Goal: Transaction & Acquisition: Purchase product/service

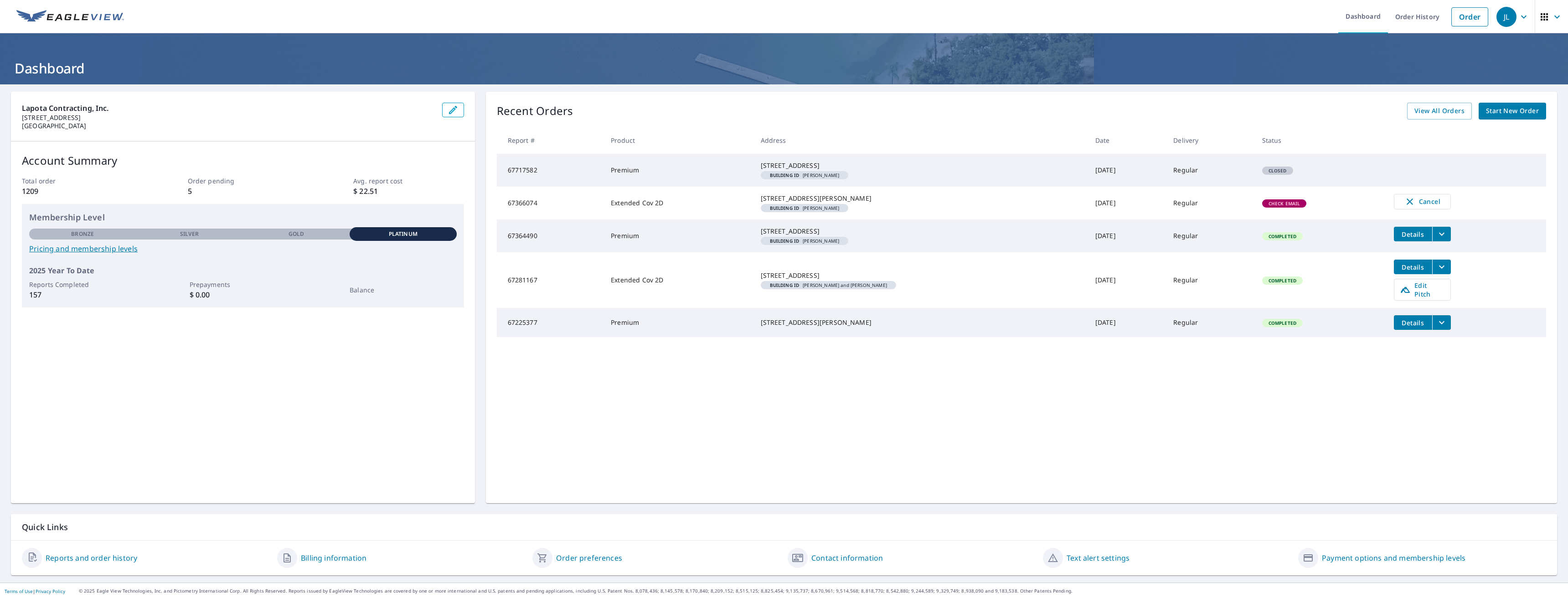
click at [1513, 111] on span "Start New Order" at bounding box center [1512, 111] width 53 height 11
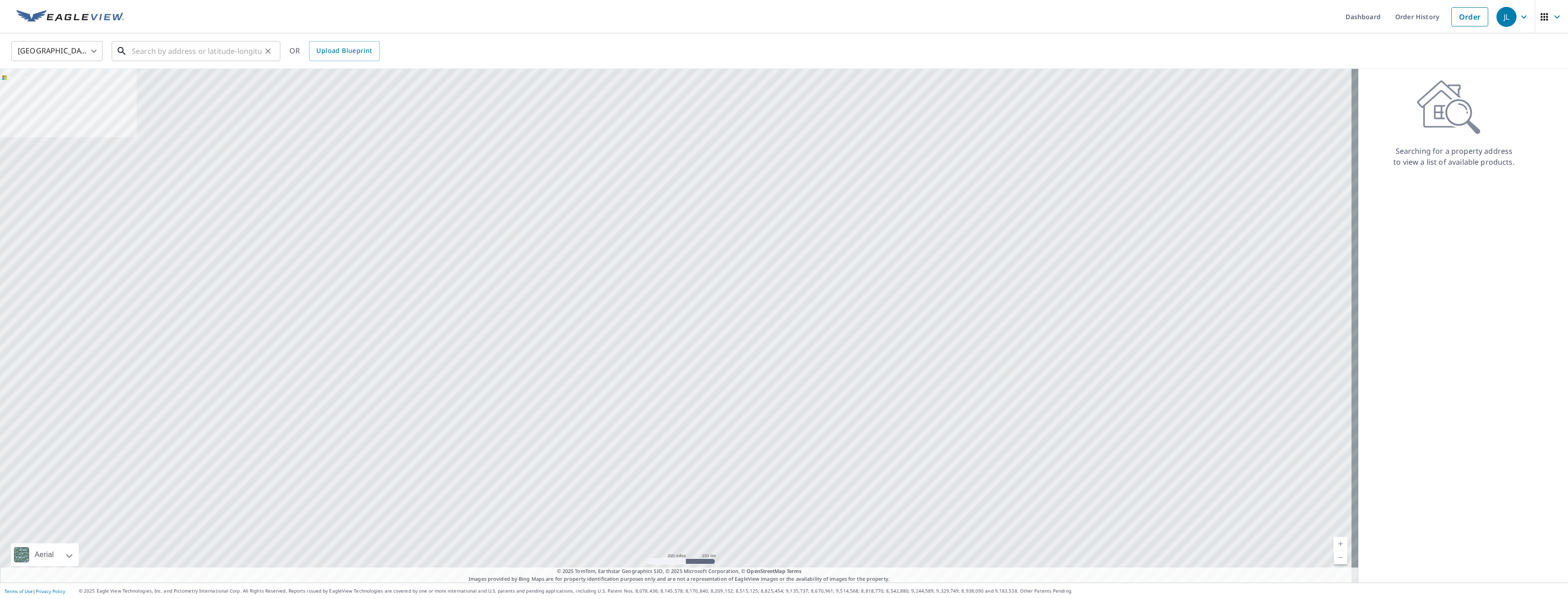
click at [152, 55] on input "text" at bounding box center [197, 51] width 130 height 25
click at [156, 81] on span "[STREET_ADDRESS]" at bounding box center [201, 77] width 143 height 11
type input "[STREET_ADDRESS]"
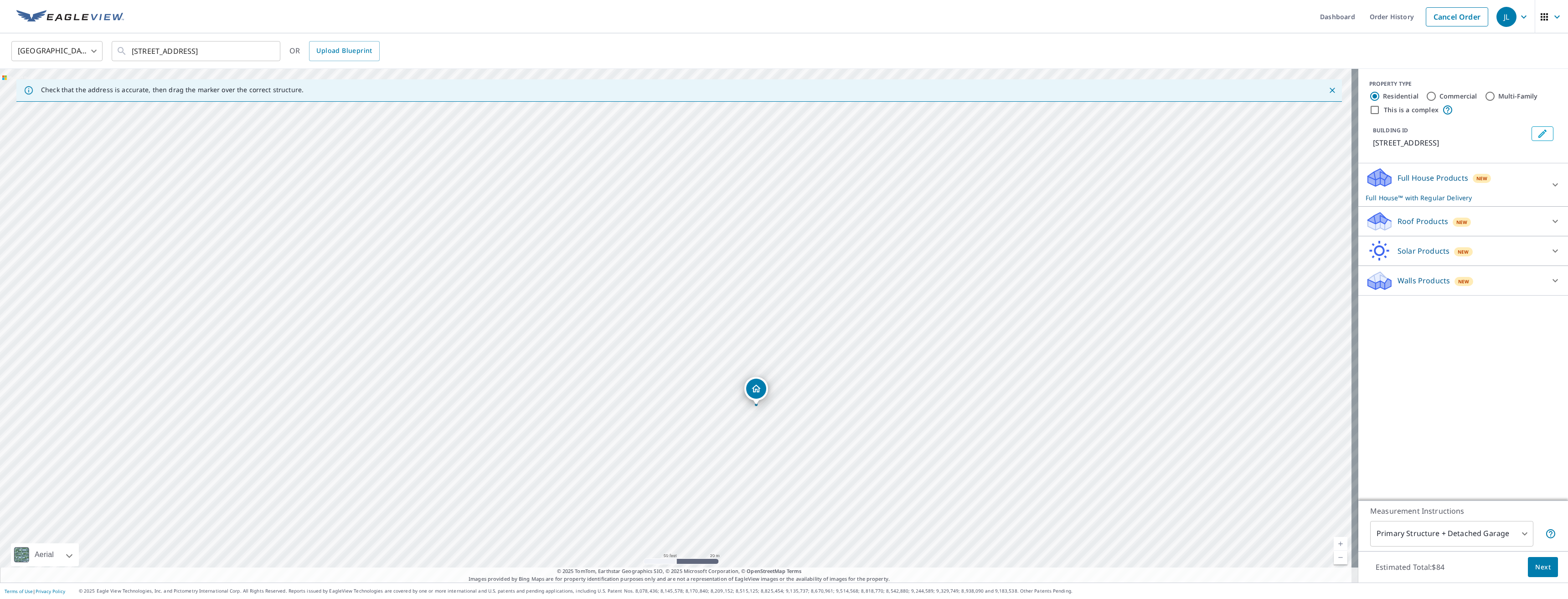
drag, startPoint x: 639, startPoint y: 345, endPoint x: 725, endPoint y: 449, distance: 135.0
click at [725, 449] on div "[STREET_ADDRESS]" at bounding box center [679, 326] width 1359 height 514
drag, startPoint x: 693, startPoint y: 312, endPoint x: 834, endPoint y: 270, distance: 147.1
click at [834, 270] on div "[STREET_ADDRESS]" at bounding box center [679, 326] width 1359 height 514
drag, startPoint x: 734, startPoint y: 401, endPoint x: 808, endPoint y: 336, distance: 98.5
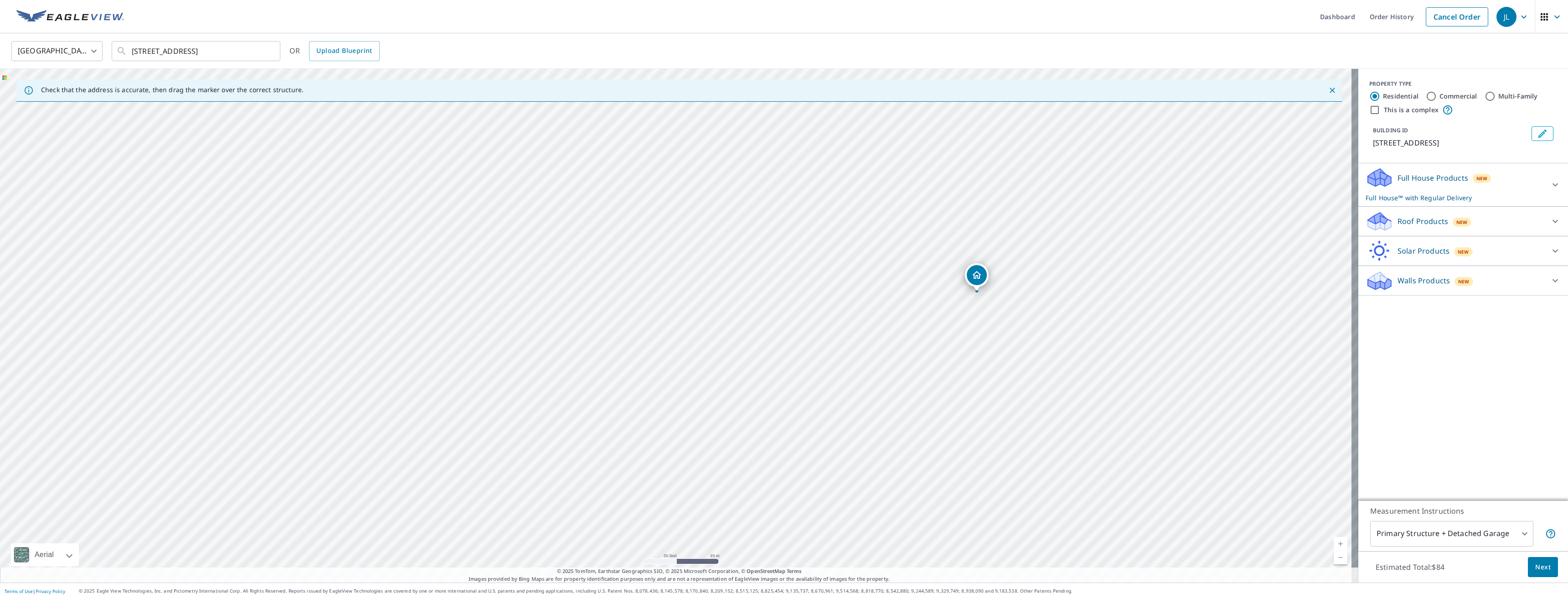
click at [808, 336] on div "[STREET_ADDRESS]" at bounding box center [679, 326] width 1359 height 514
drag, startPoint x: 941, startPoint y: 274, endPoint x: 724, endPoint y: 277, distance: 217.0
drag, startPoint x: 767, startPoint y: 371, endPoint x: 868, endPoint y: 327, distance: 110.2
click at [868, 327] on div "[STREET_ADDRESS]" at bounding box center [679, 326] width 1359 height 514
drag, startPoint x: 778, startPoint y: 317, endPoint x: 831, endPoint y: 395, distance: 94.3
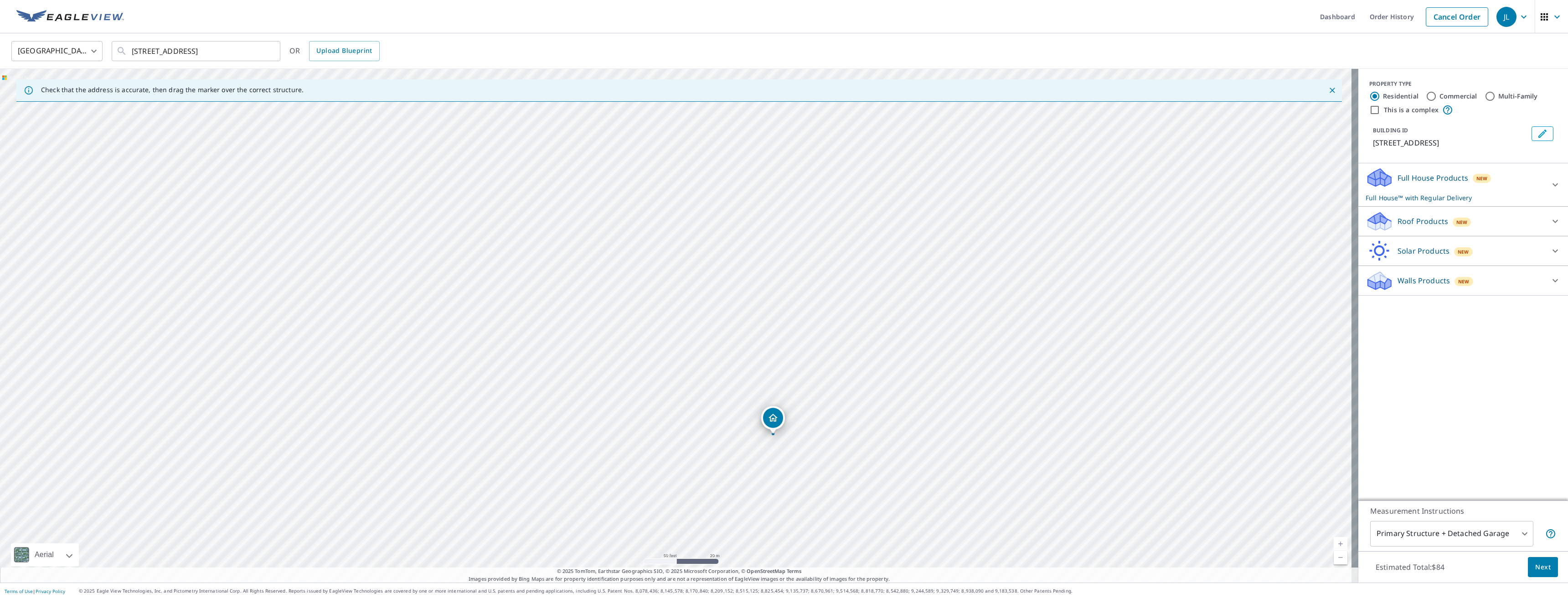
click at [831, 395] on div "[STREET_ADDRESS]" at bounding box center [679, 326] width 1359 height 514
drag, startPoint x: 727, startPoint y: 448, endPoint x: 695, endPoint y: 414, distance: 46.7
click at [695, 414] on div "[STREET_ADDRESS]" at bounding box center [679, 326] width 1359 height 514
drag, startPoint x: 901, startPoint y: 373, endPoint x: 636, endPoint y: 513, distance: 299.7
click at [636, 513] on div "[STREET_ADDRESS]" at bounding box center [679, 326] width 1359 height 514
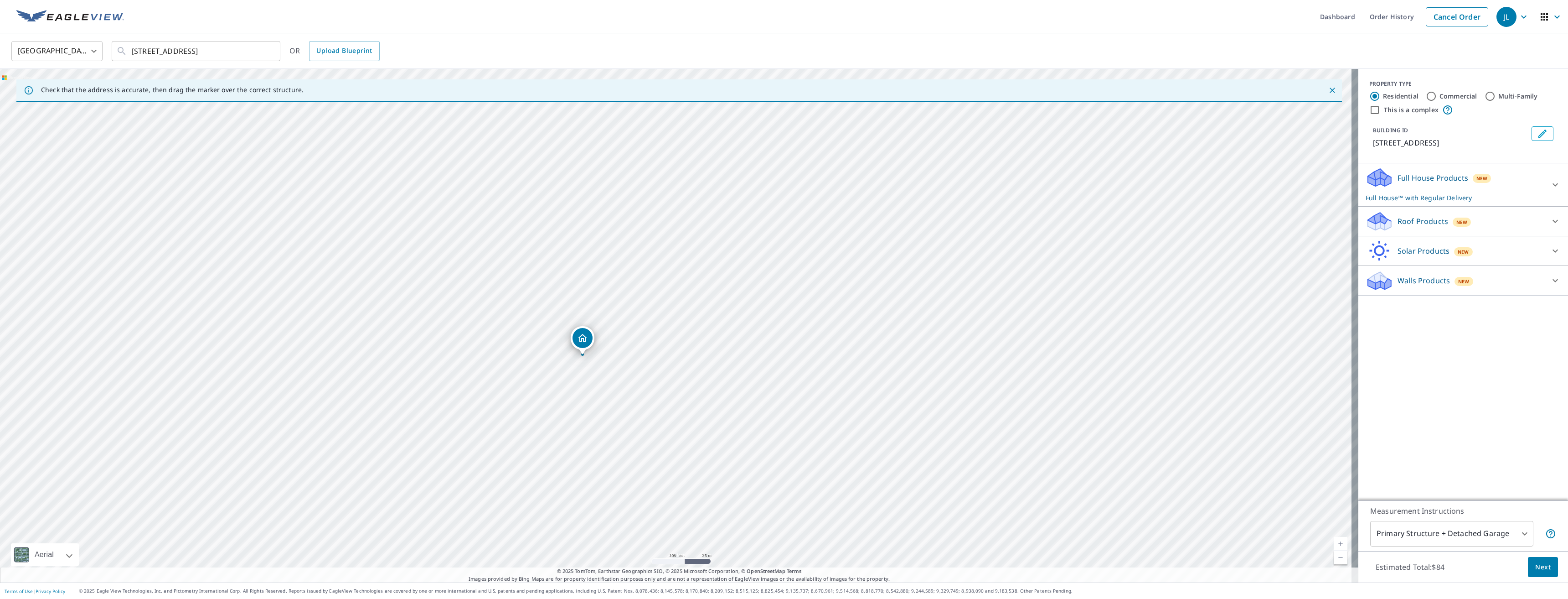
drag, startPoint x: 1009, startPoint y: 431, endPoint x: 892, endPoint y: 269, distance: 199.8
click at [892, 269] on div "[STREET_ADDRESS]" at bounding box center [679, 326] width 1359 height 514
drag, startPoint x: 820, startPoint y: 418, endPoint x: 904, endPoint y: 298, distance: 146.5
click at [904, 298] on div "[STREET_ADDRESS]" at bounding box center [679, 326] width 1359 height 514
drag, startPoint x: 671, startPoint y: 224, endPoint x: 506, endPoint y: 432, distance: 265.5
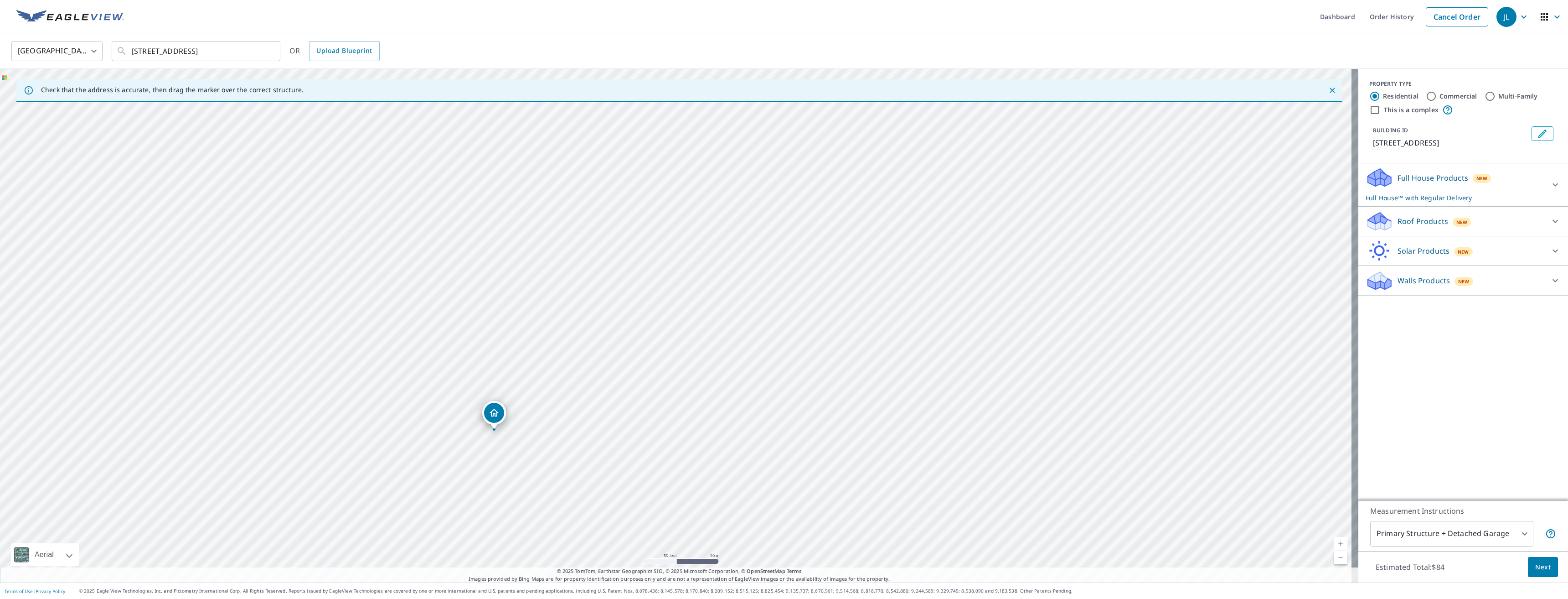
click at [506, 432] on div "[STREET_ADDRESS]" at bounding box center [679, 326] width 1359 height 514
drag, startPoint x: 837, startPoint y: 270, endPoint x: 735, endPoint y: 177, distance: 138.0
click at [735, 177] on div "[STREET_ADDRESS]" at bounding box center [679, 326] width 1359 height 514
drag, startPoint x: 707, startPoint y: 267, endPoint x: 665, endPoint y: 358, distance: 100.2
click at [665, 358] on div "[STREET_ADDRESS]" at bounding box center [679, 326] width 1359 height 514
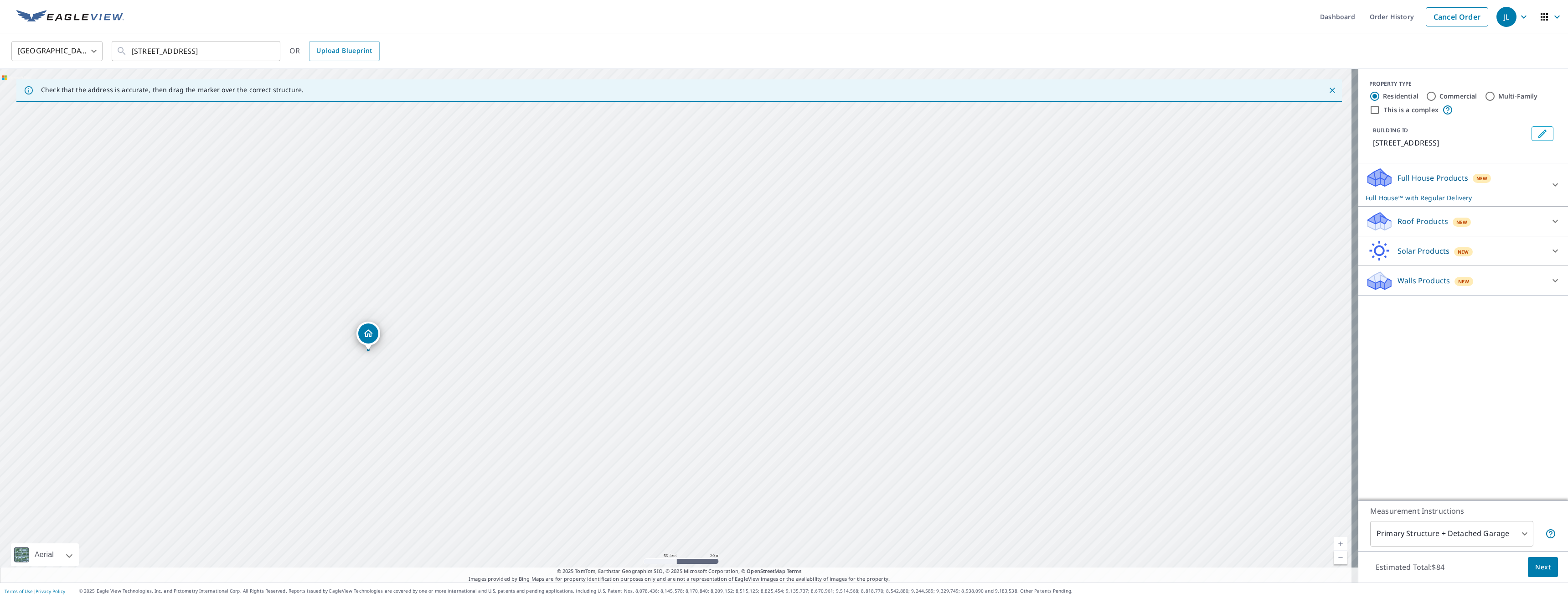
drag, startPoint x: 671, startPoint y: 332, endPoint x: 690, endPoint y: 254, distance: 80.3
click at [690, 254] on div "[STREET_ADDRESS]" at bounding box center [679, 326] width 1359 height 514
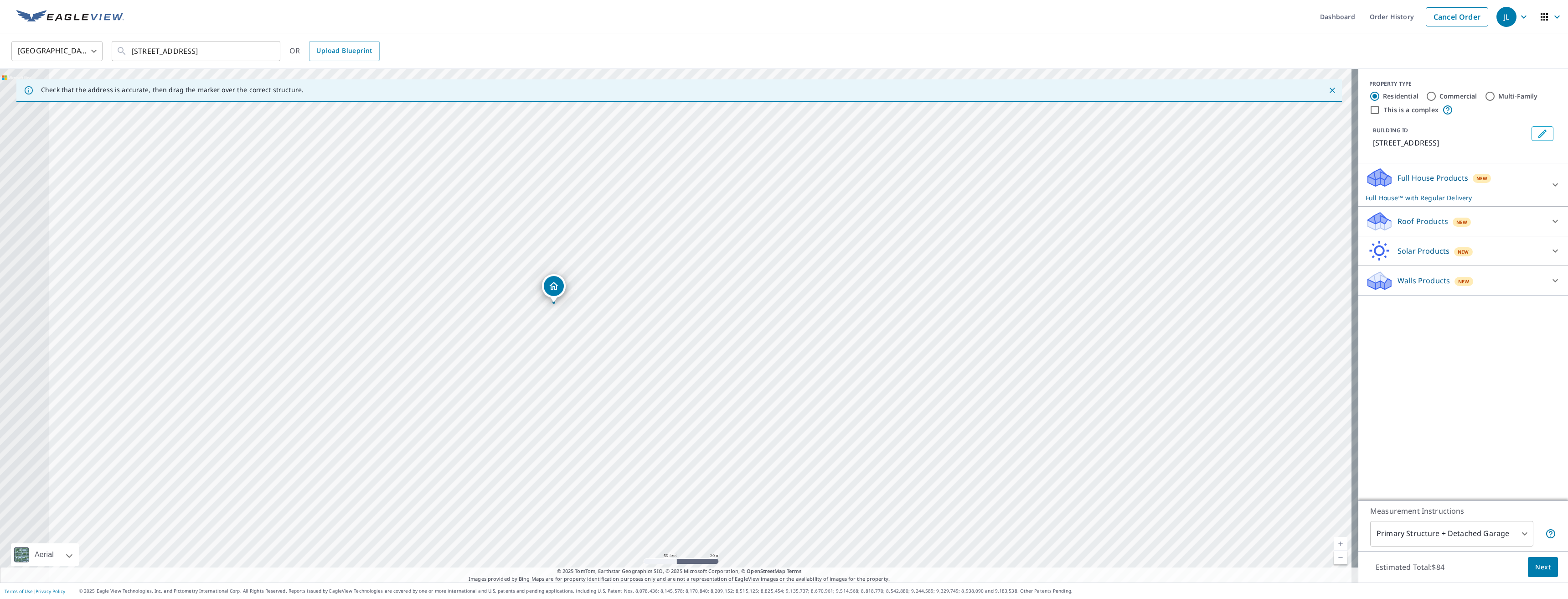
drag, startPoint x: 690, startPoint y: 369, endPoint x: 712, endPoint y: 370, distance: 22.0
click at [712, 370] on div "[STREET_ADDRESS]" at bounding box center [679, 326] width 1359 height 514
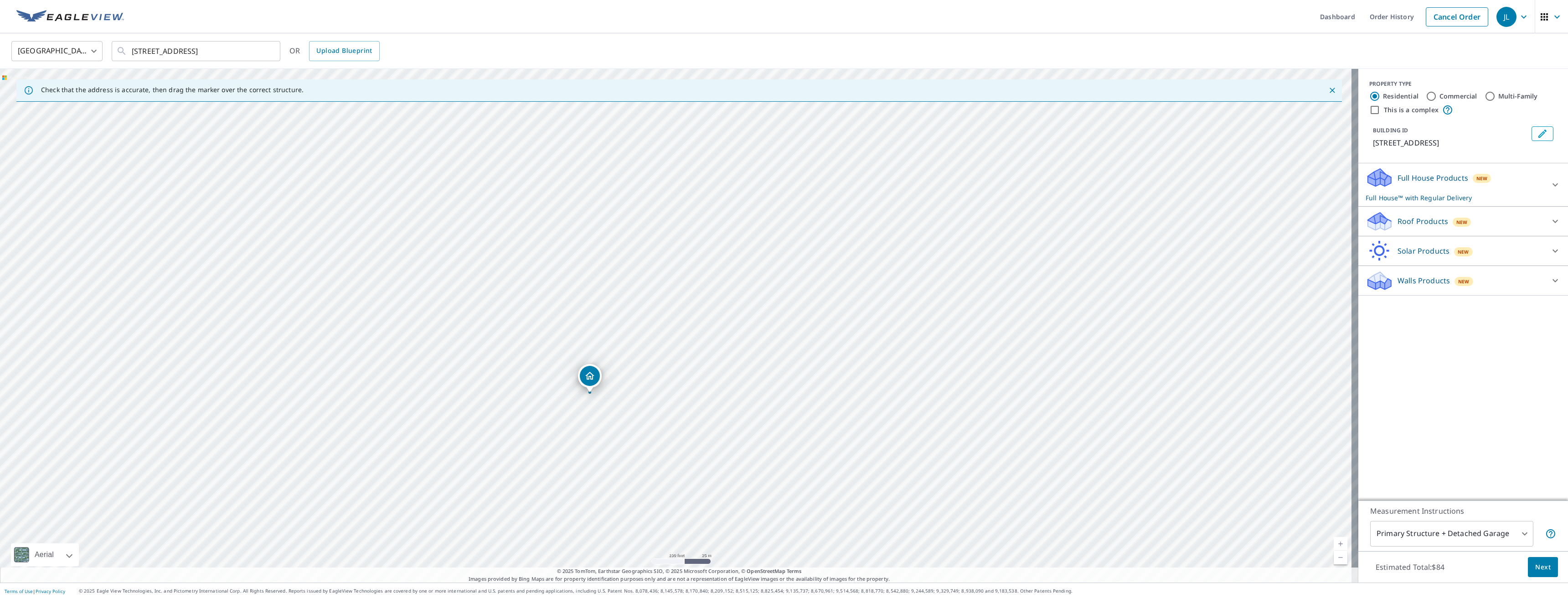
drag, startPoint x: 569, startPoint y: 326, endPoint x: 593, endPoint y: 395, distance: 73.1
click at [593, 395] on div "[STREET_ADDRESS]" at bounding box center [679, 326] width 1359 height 514
click at [1426, 98] on input "Commercial" at bounding box center [1431, 96] width 11 height 11
radio input "true"
type input "4"
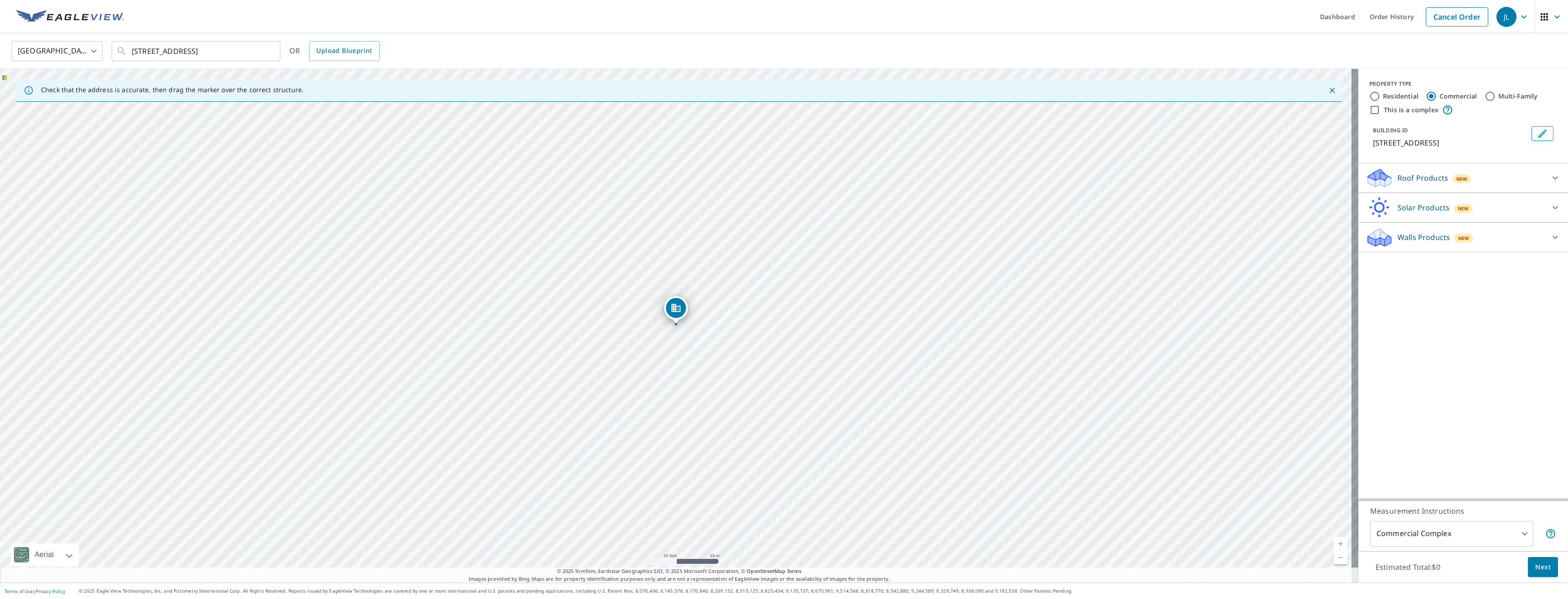
click at [1514, 173] on div "Roof Products New" at bounding box center [1455, 178] width 179 height 21
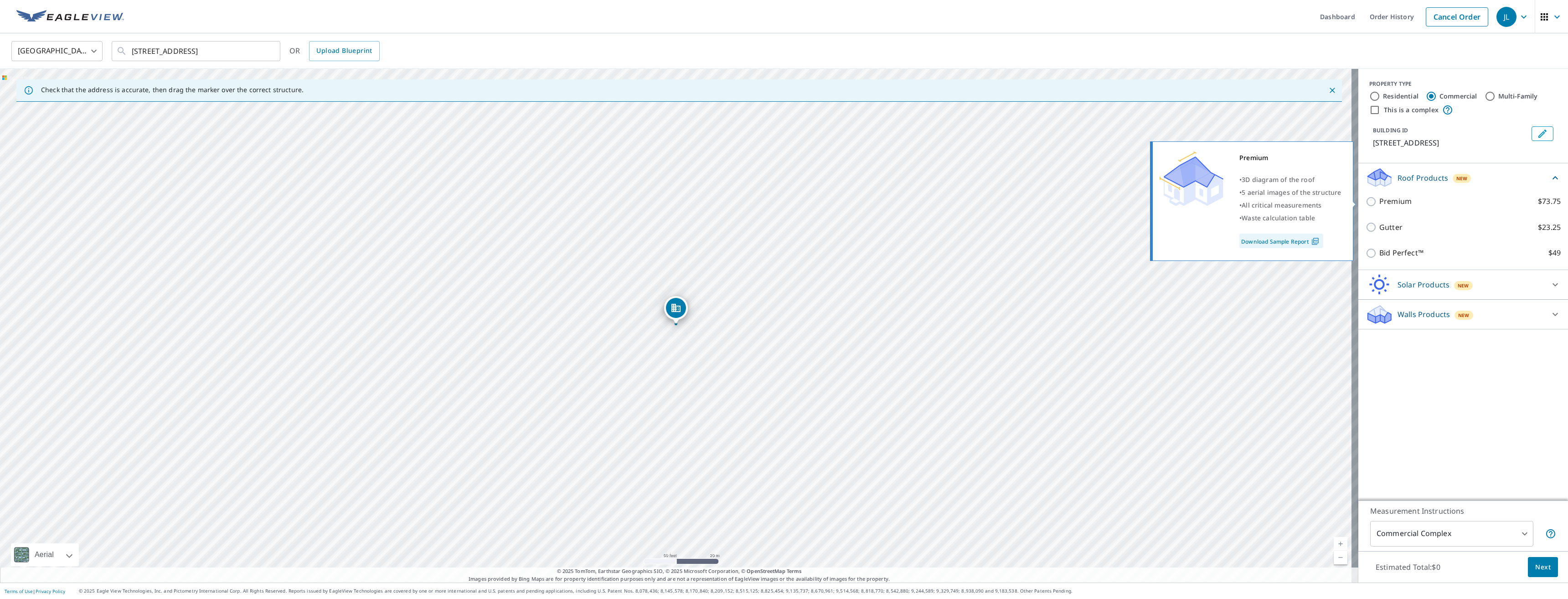
click at [1366, 202] on input "Premium $73.75" at bounding box center [1372, 202] width 13 height 11
checkbox input "true"
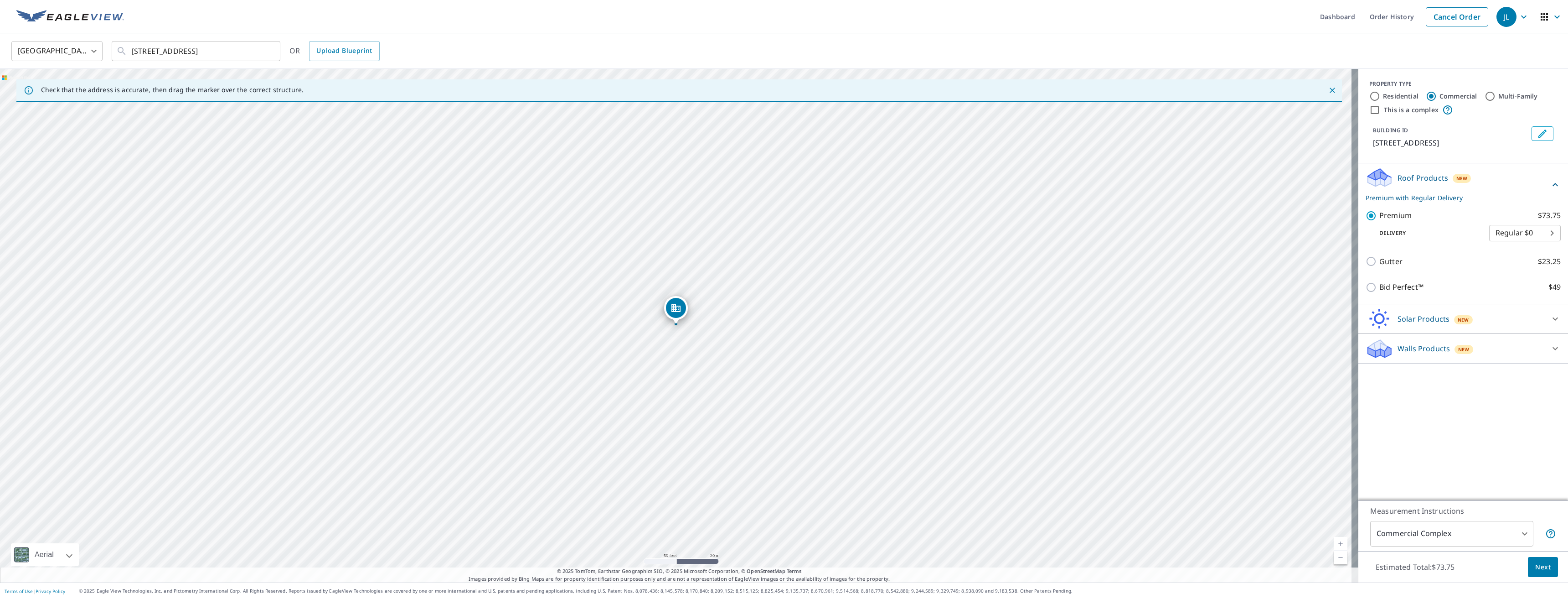
click at [1482, 537] on body "JL JL Dashboard Order History Cancel Order JL [GEOGRAPHIC_DATA] [GEOGRAPHIC_DAT…" at bounding box center [784, 300] width 1568 height 599
click at [1502, 421] on div at bounding box center [784, 300] width 1568 height 599
click at [1538, 567] on span "Next" at bounding box center [1544, 567] width 16 height 11
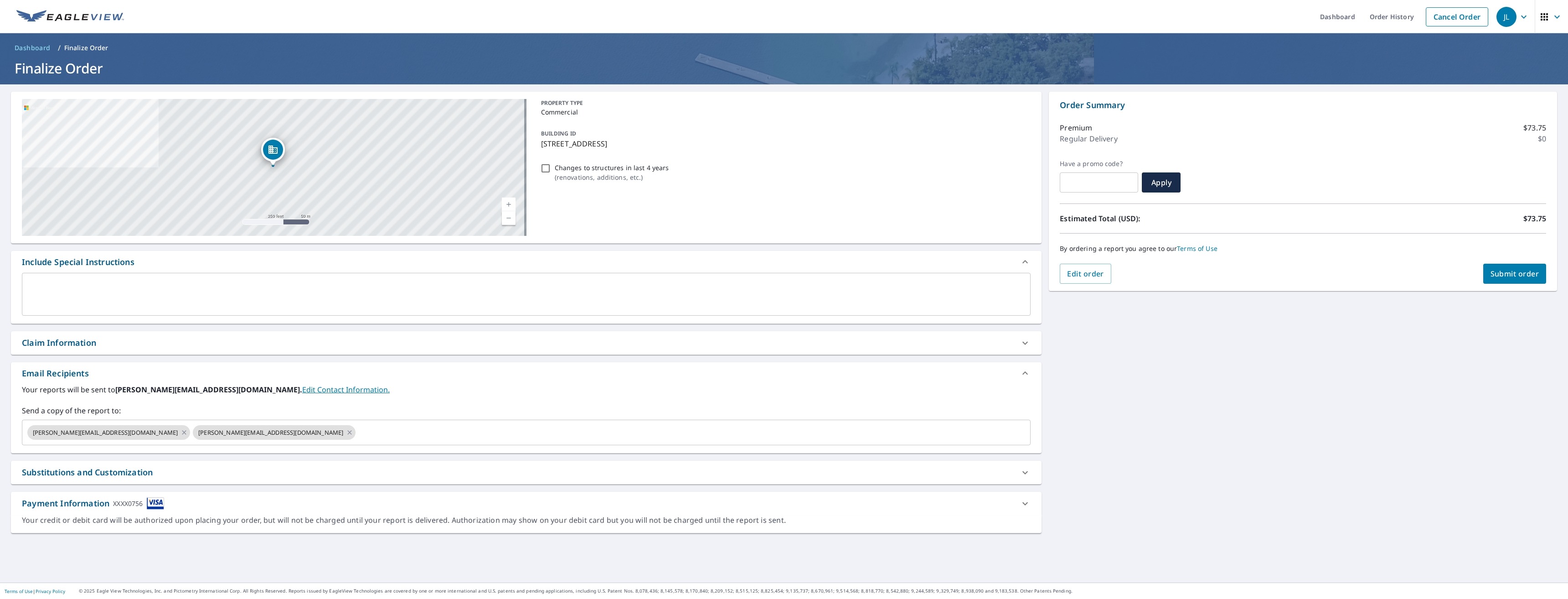
click at [1507, 273] on span "Submit order" at bounding box center [1515, 273] width 49 height 10
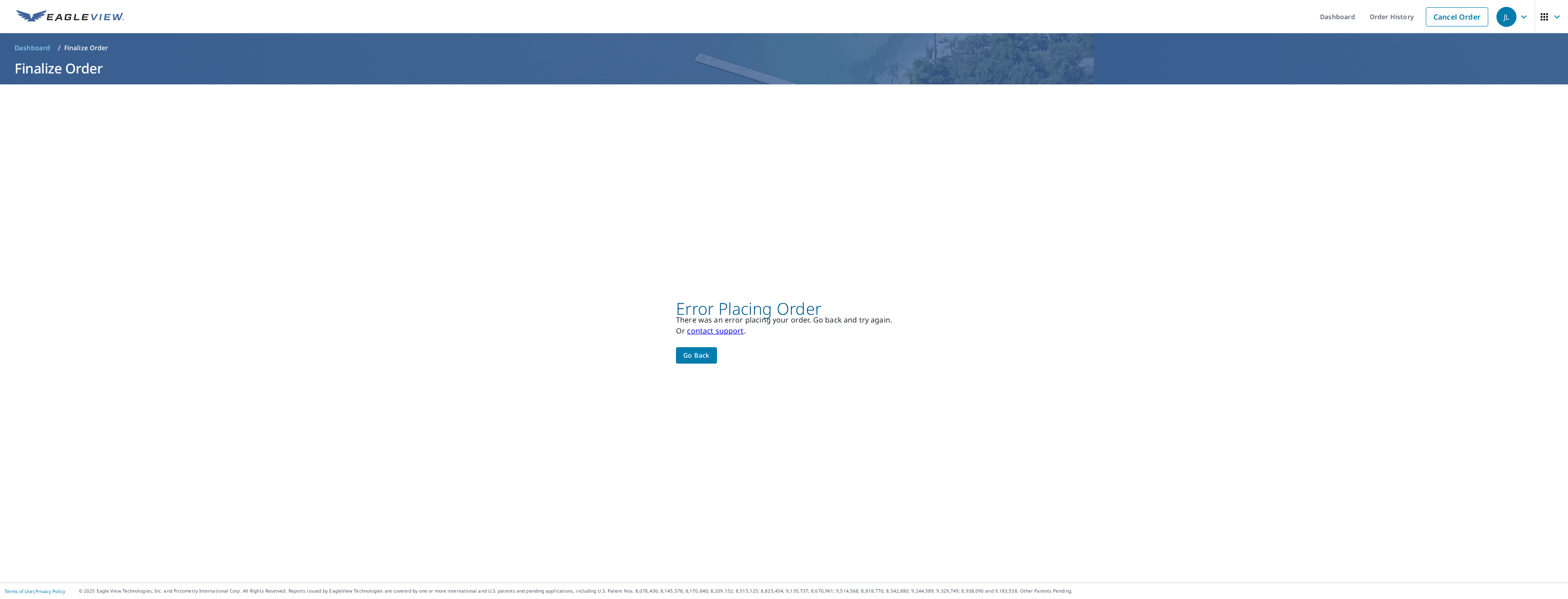
click at [684, 361] on span "Go back" at bounding box center [696, 356] width 26 height 11
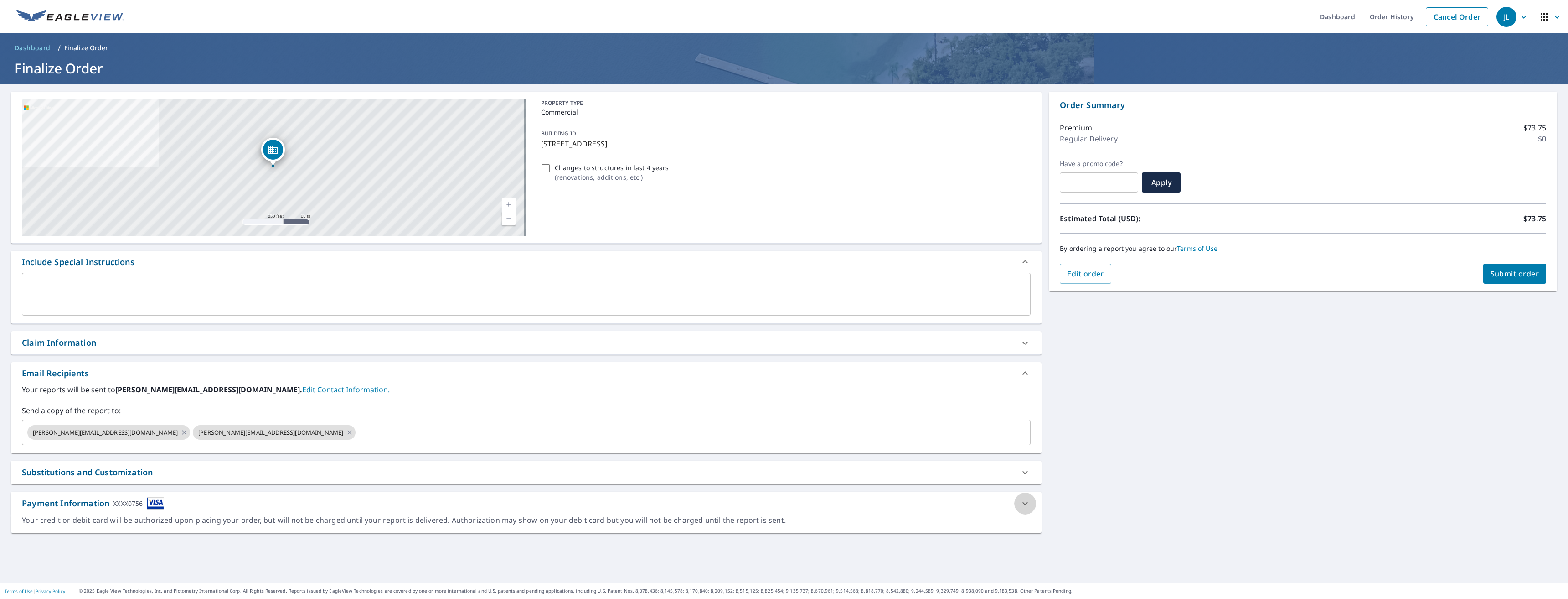
click at [1021, 503] on icon at bounding box center [1025, 503] width 11 height 11
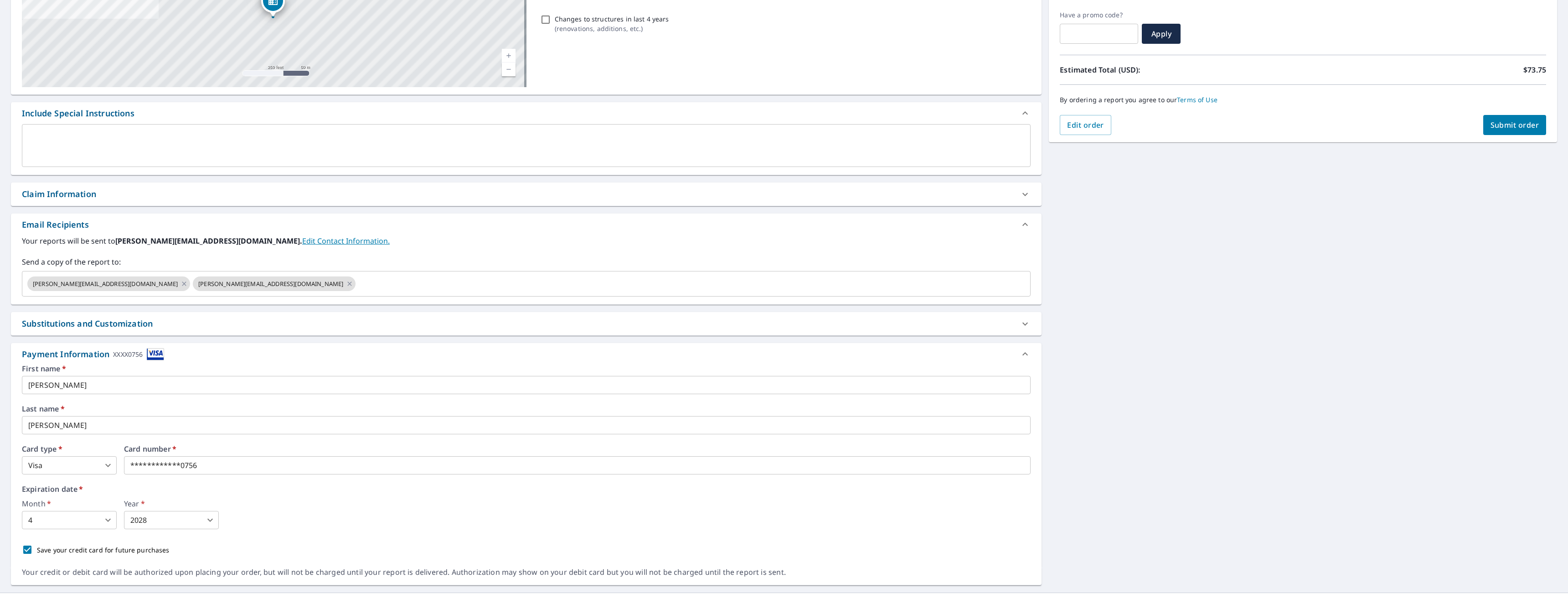
scroll to position [152, 0]
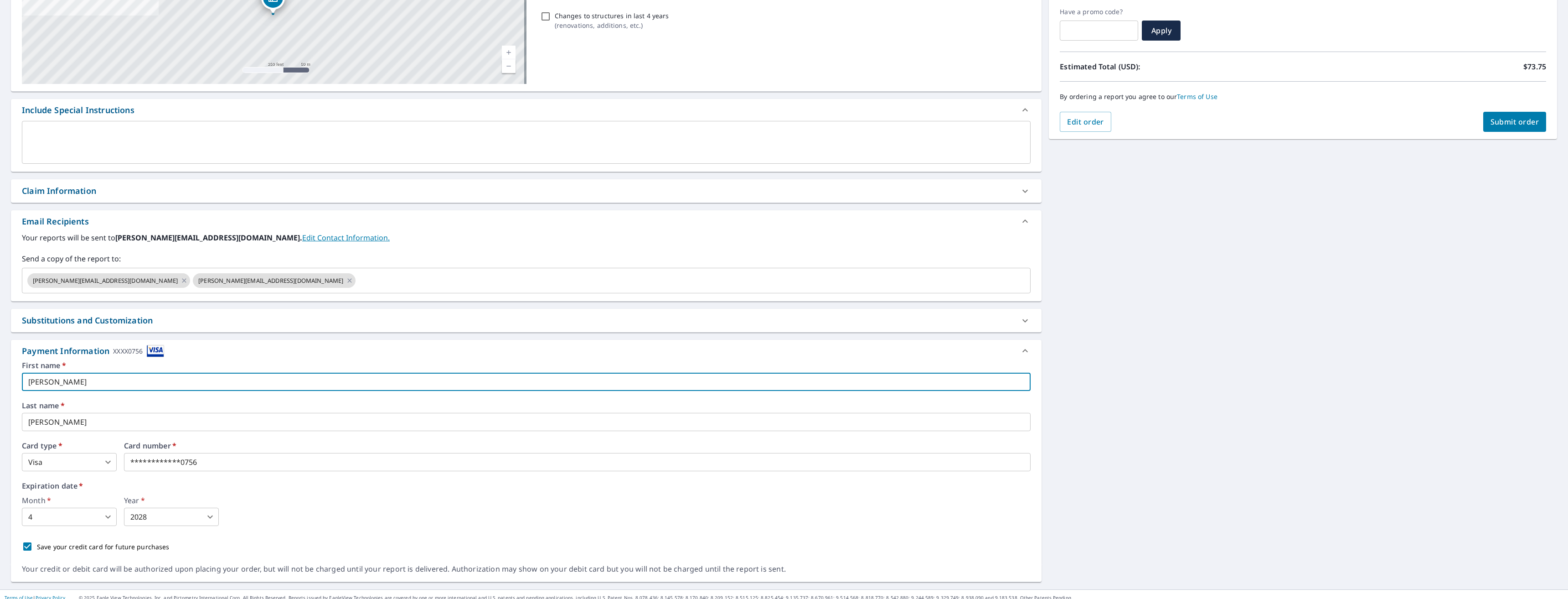
click at [63, 381] on input "[PERSON_NAME]" at bounding box center [526, 382] width 1009 height 18
click at [64, 379] on input "[PERSON_NAME]" at bounding box center [526, 382] width 1009 height 18
drag, startPoint x: 106, startPoint y: 383, endPoint x: 6, endPoint y: 376, distance: 100.2
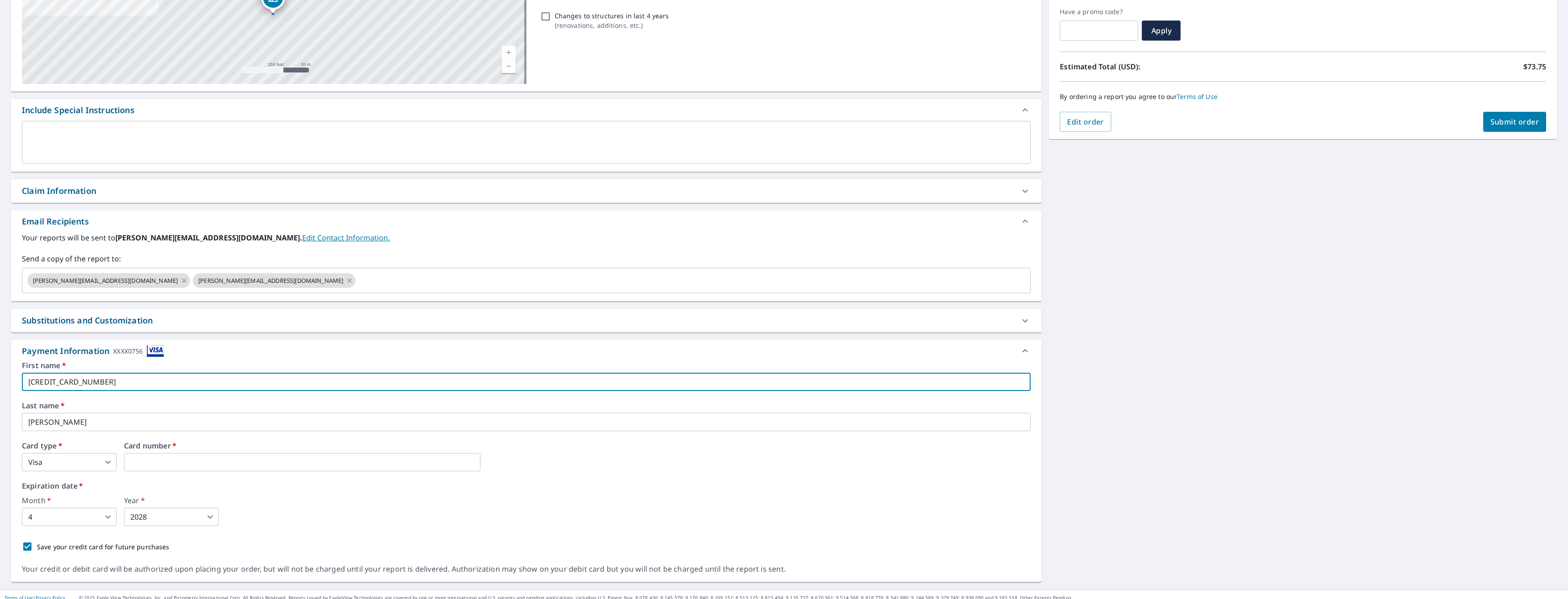
click at [6, 376] on div "[STREET_ADDRESS] A standard road map Aerial A detailed look from above Labels L…" at bounding box center [784, 261] width 1568 height 657
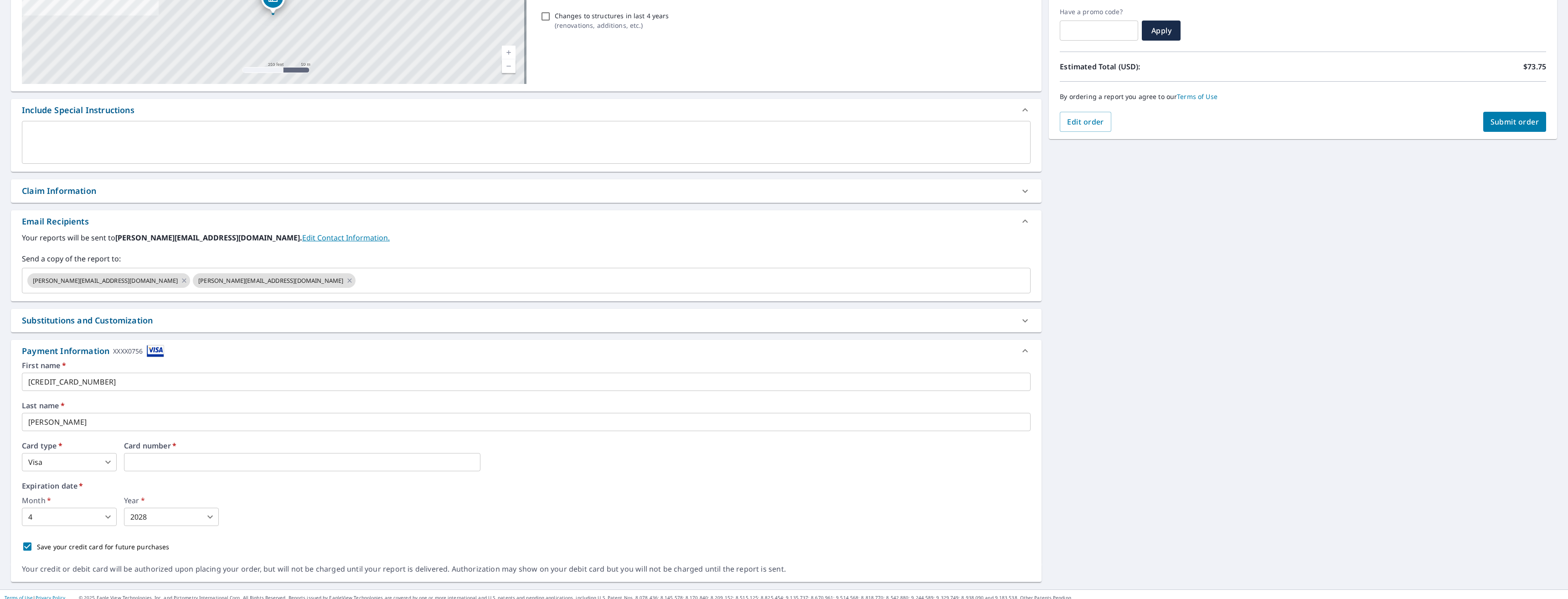
click at [105, 380] on input "[CREDIT_CARD_NUMBER]" at bounding box center [526, 382] width 1009 height 18
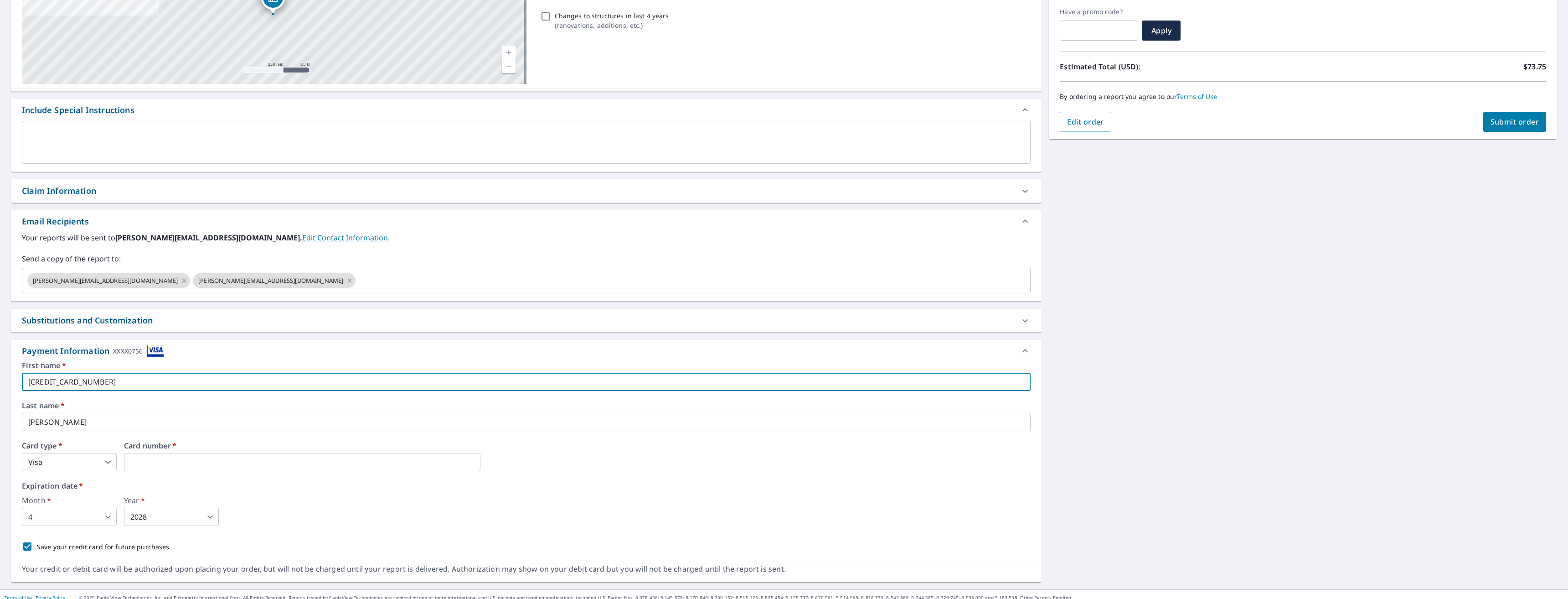
click at [105, 380] on input "[CREDIT_CARD_NUMBER]" at bounding box center [526, 382] width 1009 height 18
type input "[PERSON_NAME]"
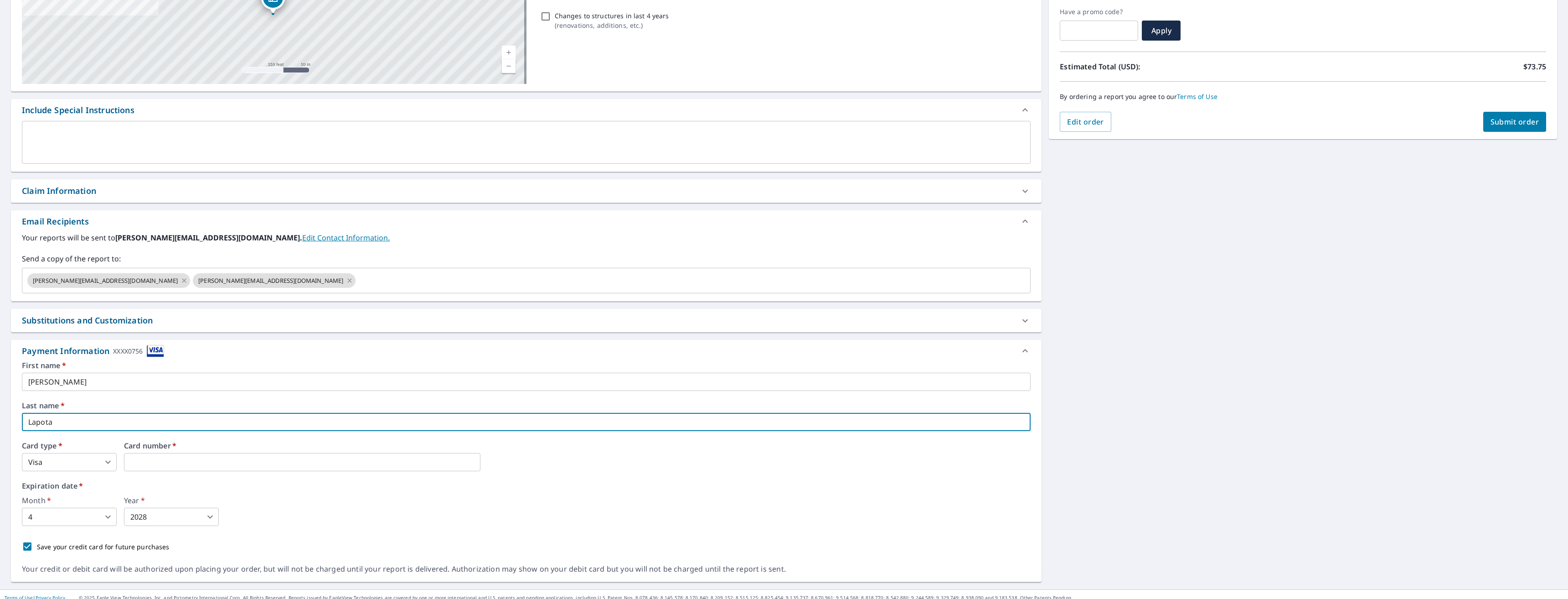
type input "Lapota"
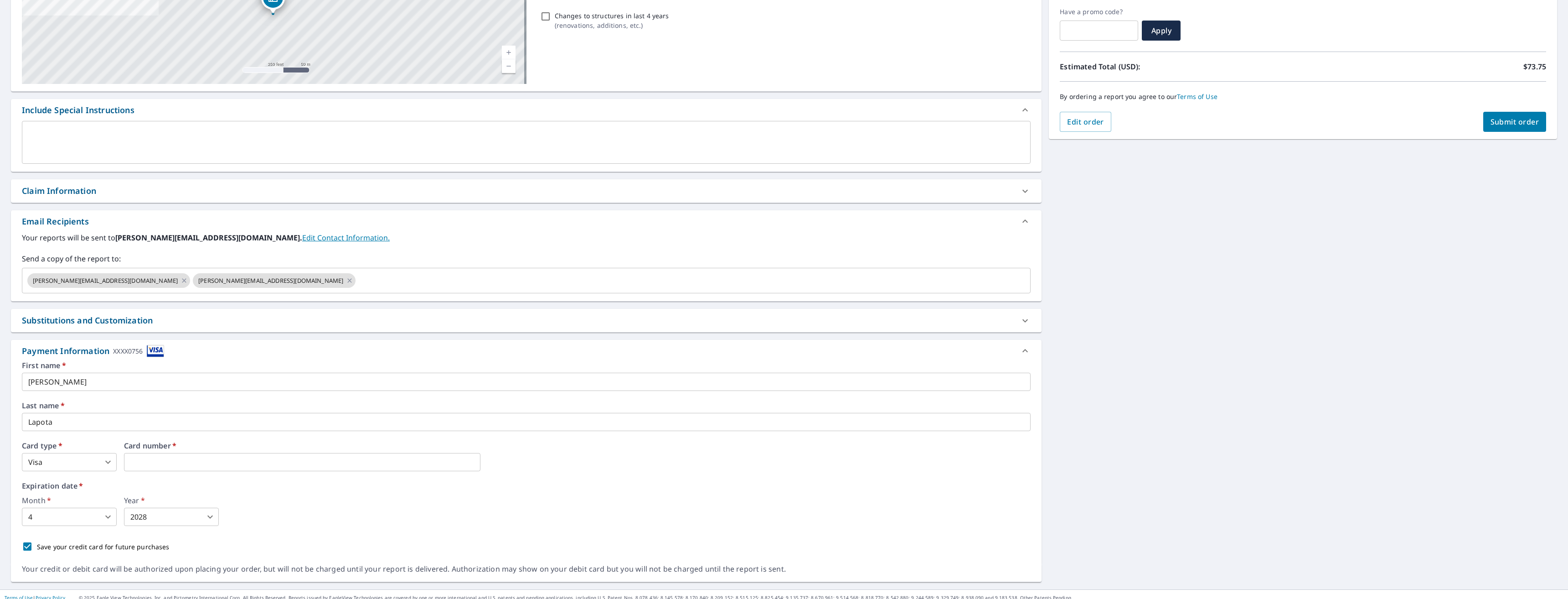
click at [90, 522] on body "JL JL Dashboard Order History Cancel Order JL Dashboard / Finalize Order Finali…" at bounding box center [784, 300] width 1568 height 599
click at [32, 396] on li "1" at bounding box center [70, 399] width 95 height 17
type input "1"
click at [176, 515] on body "JL JL Dashboard Order History Cancel Order JL Dashboard / Finalize Order Finali…" at bounding box center [784, 300] width 1568 height 599
click at [142, 499] on li "2030" at bounding box center [171, 497] width 95 height 17
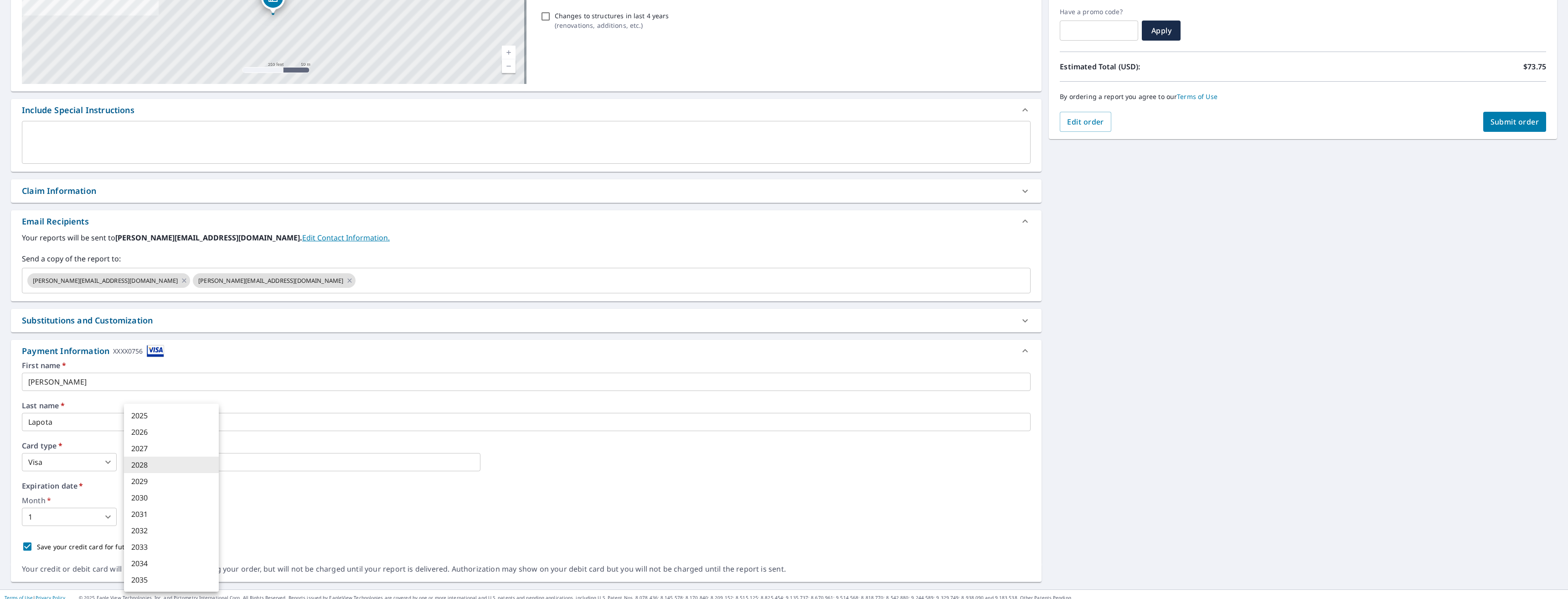
type input "2030"
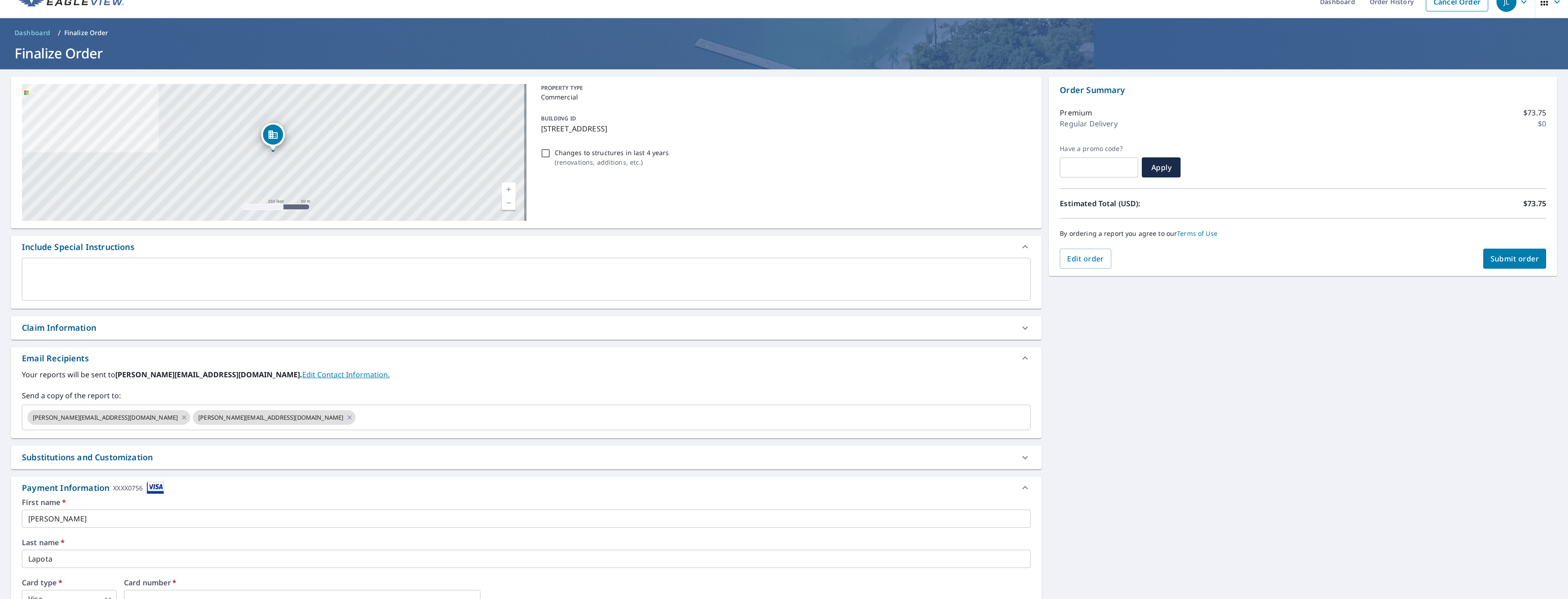
scroll to position [0, 0]
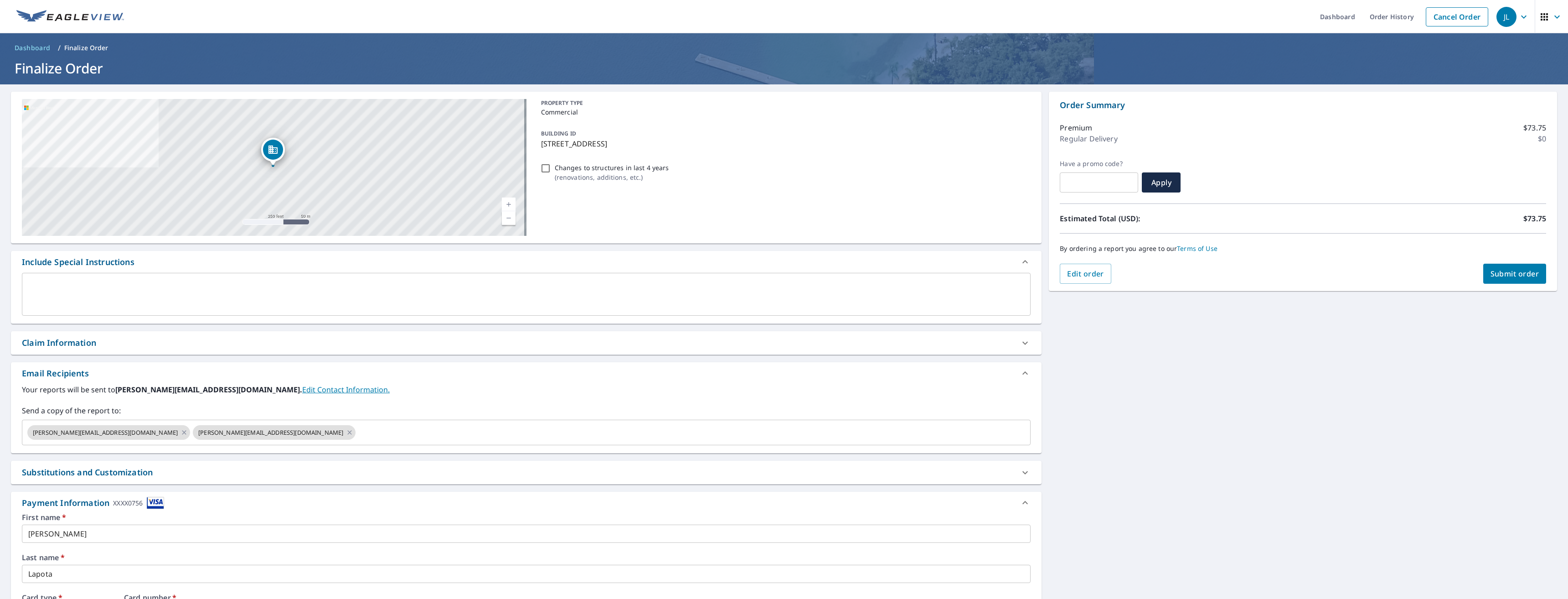
click at [1494, 269] on span "Submit order" at bounding box center [1515, 273] width 49 height 10
